Goal: Check status: Check status

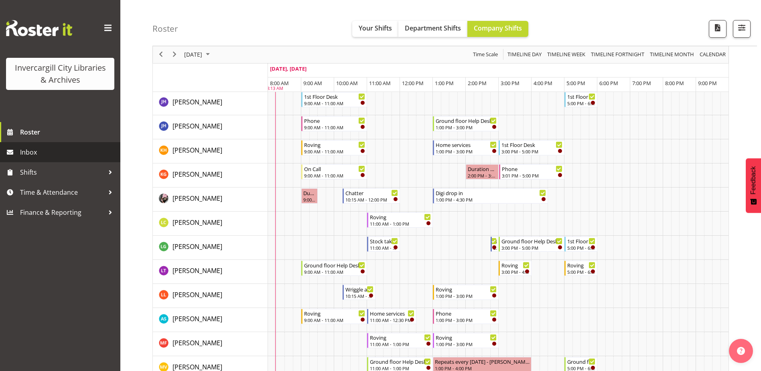
scroll to position [160, 0]
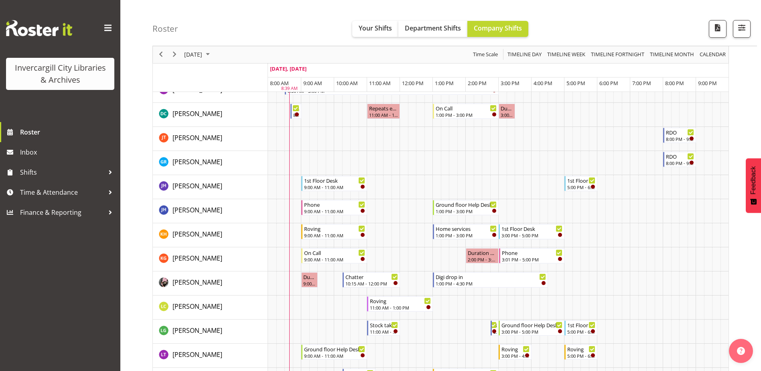
click at [111, 25] on span at bounding box center [107, 28] width 13 height 13
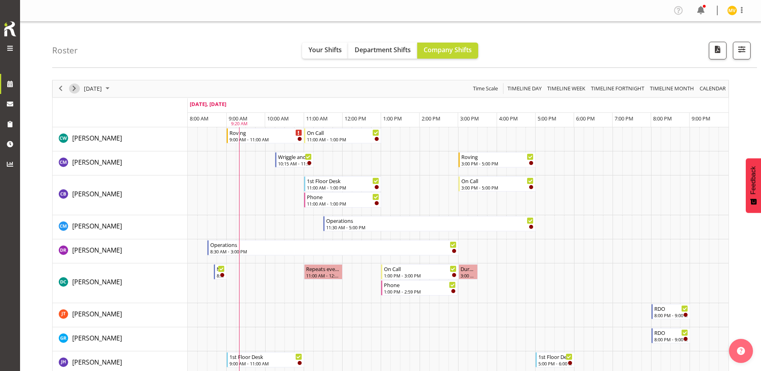
click at [74, 88] on span "Next" at bounding box center [74, 88] width 10 height 10
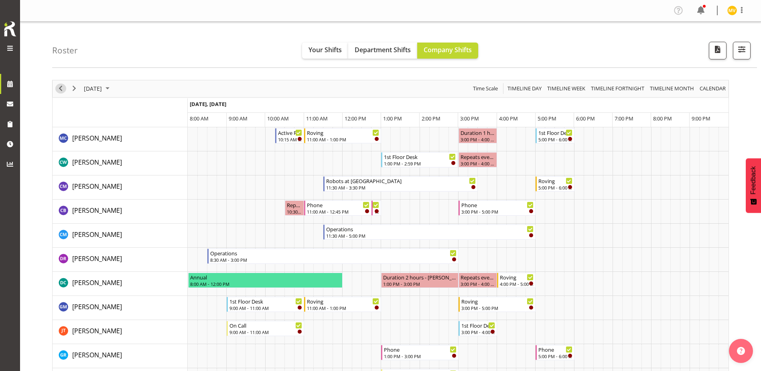
click at [61, 86] on span "Previous" at bounding box center [61, 88] width 10 height 10
